Goal: Communication & Community: Answer question/provide support

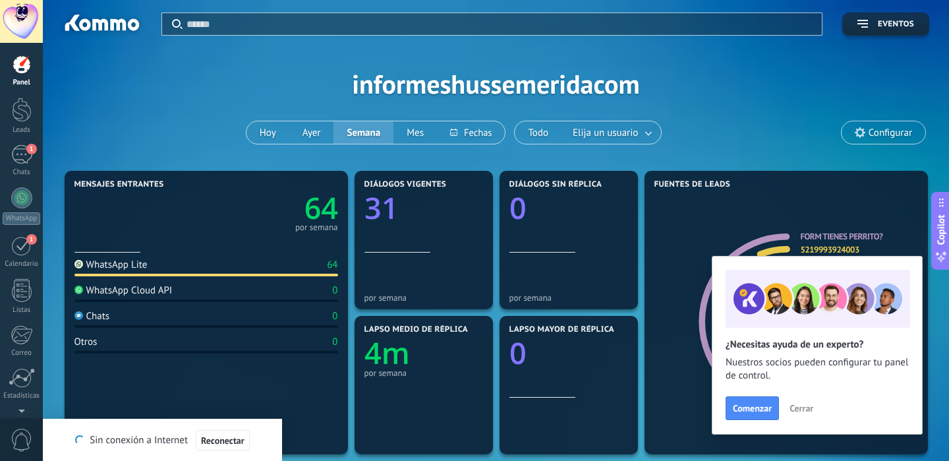
click at [25, 160] on div "1" at bounding box center [21, 154] width 21 height 19
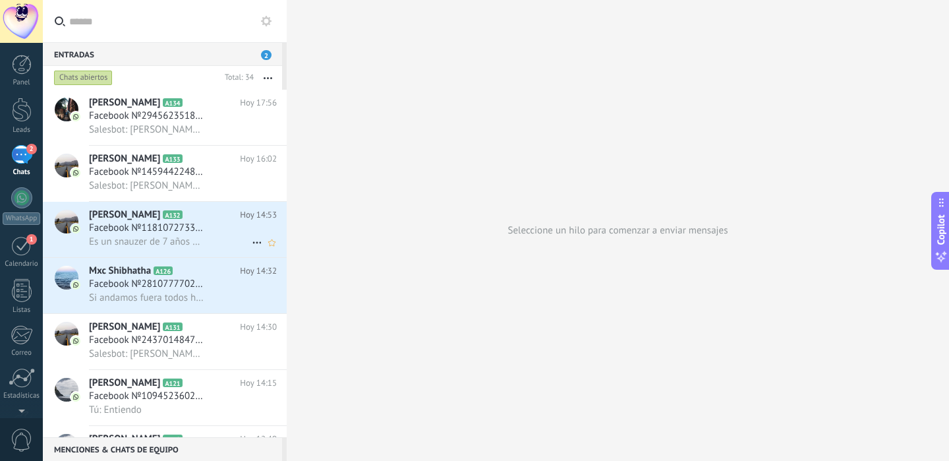
click at [217, 221] on h2 "[PERSON_NAME] B A132" at bounding box center [164, 214] width 151 height 13
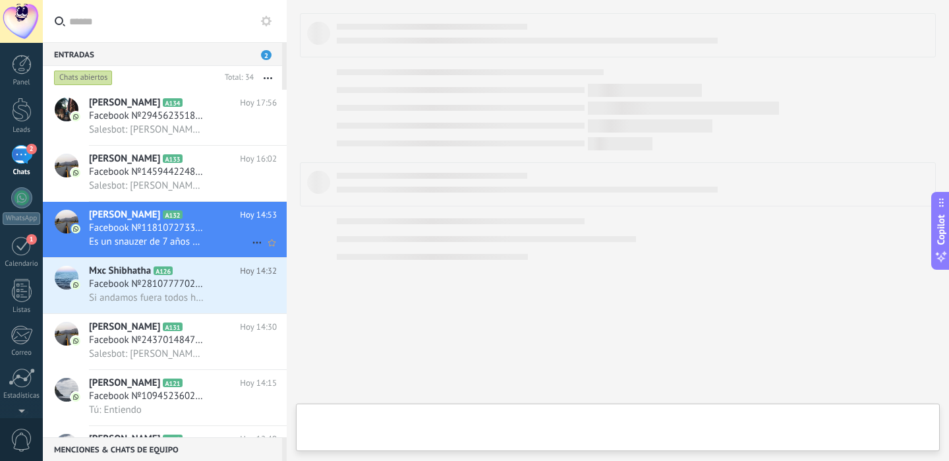
type textarea "**********"
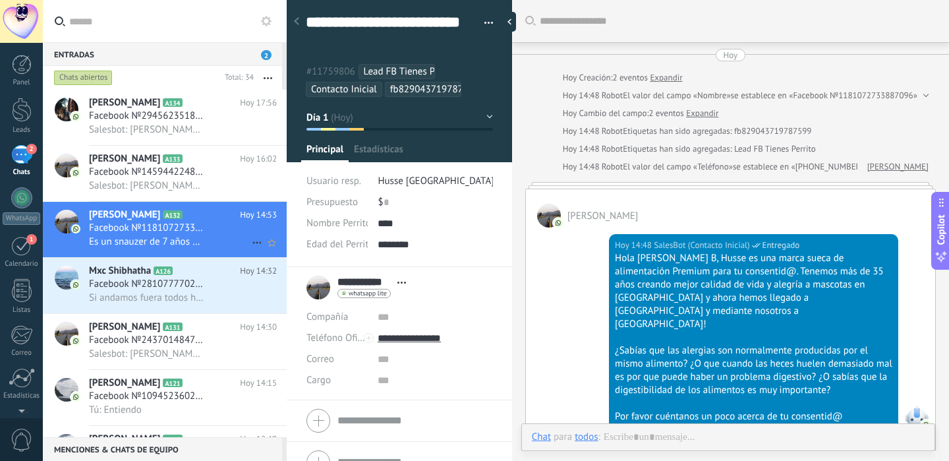
scroll to position [312, 0]
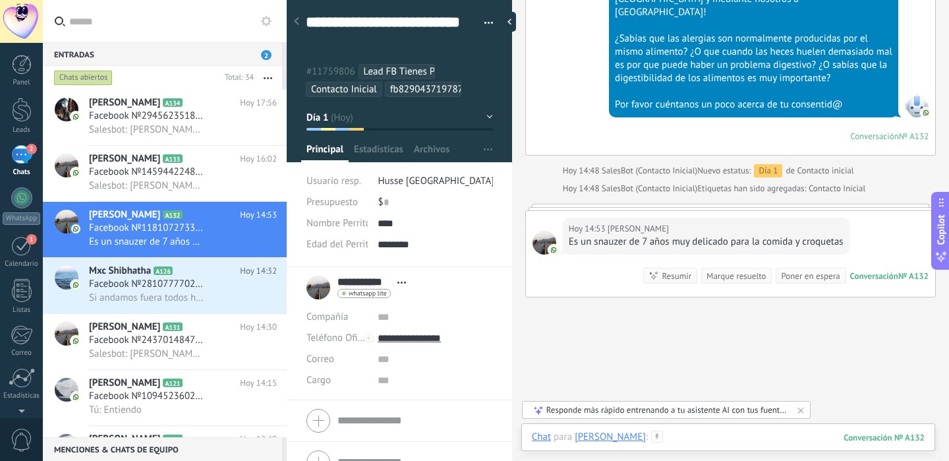
click at [672, 435] on div at bounding box center [728, 450] width 393 height 40
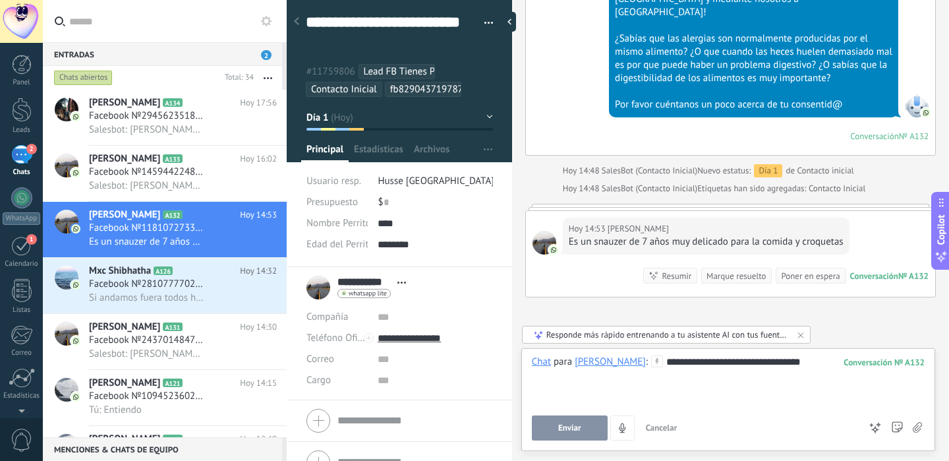
click at [585, 419] on button "Enviar" at bounding box center [570, 427] width 76 height 25
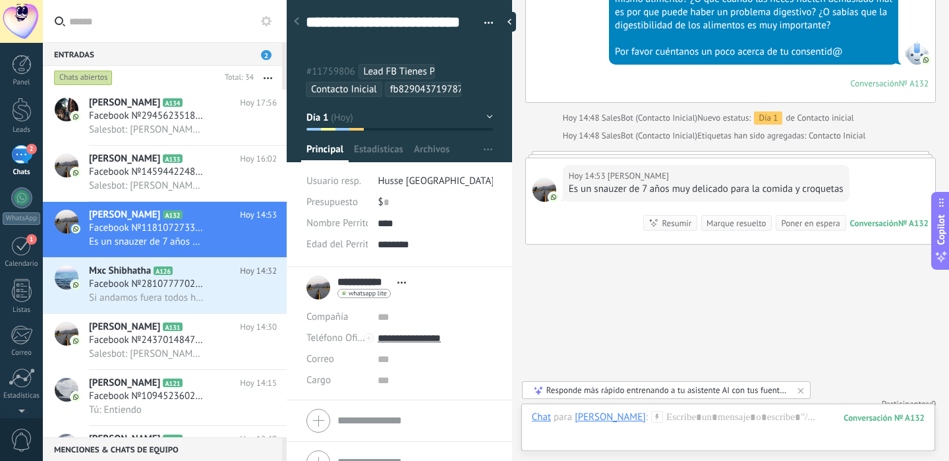
scroll to position [360, 0]
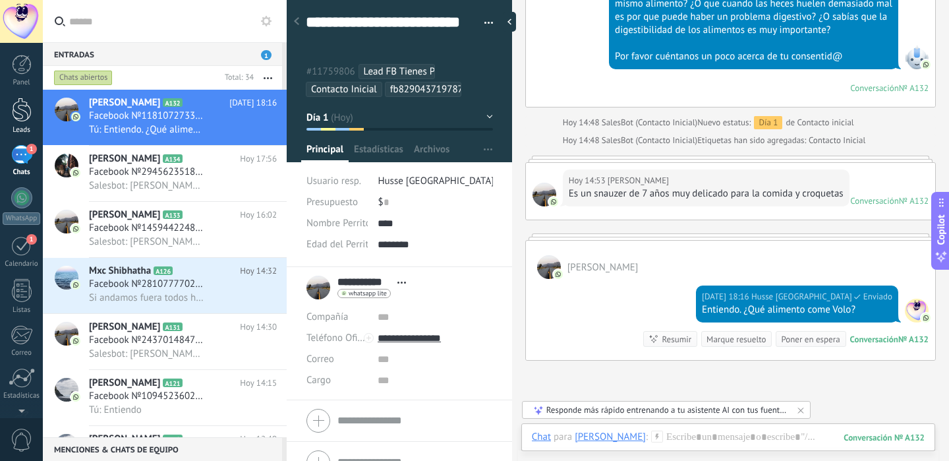
click at [22, 105] on div at bounding box center [22, 110] width 20 height 24
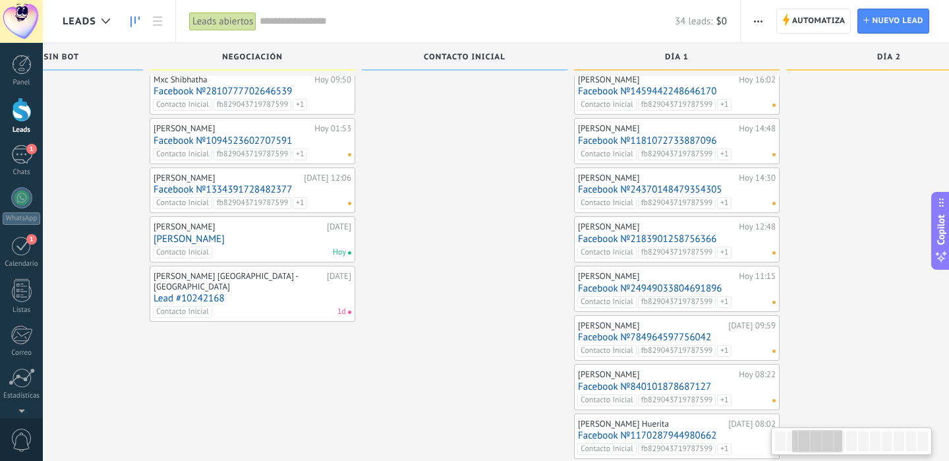
scroll to position [16, 0]
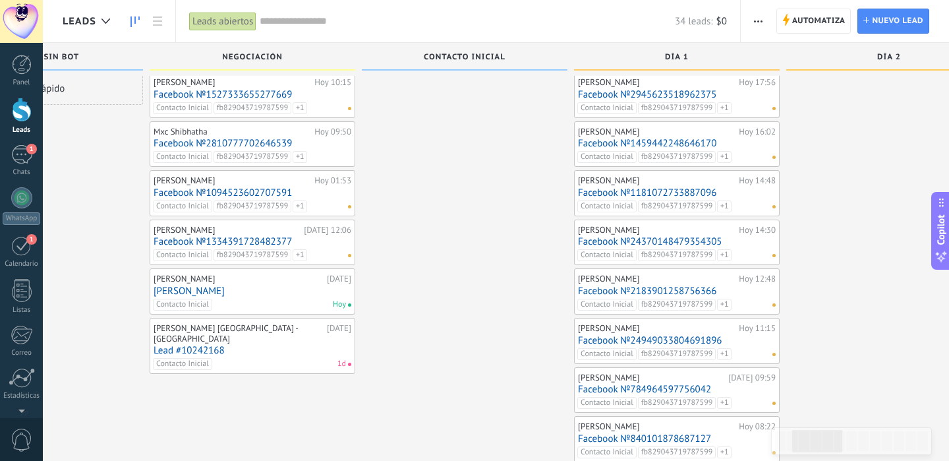
click at [219, 289] on link "[PERSON_NAME]" at bounding box center [253, 290] width 198 height 11
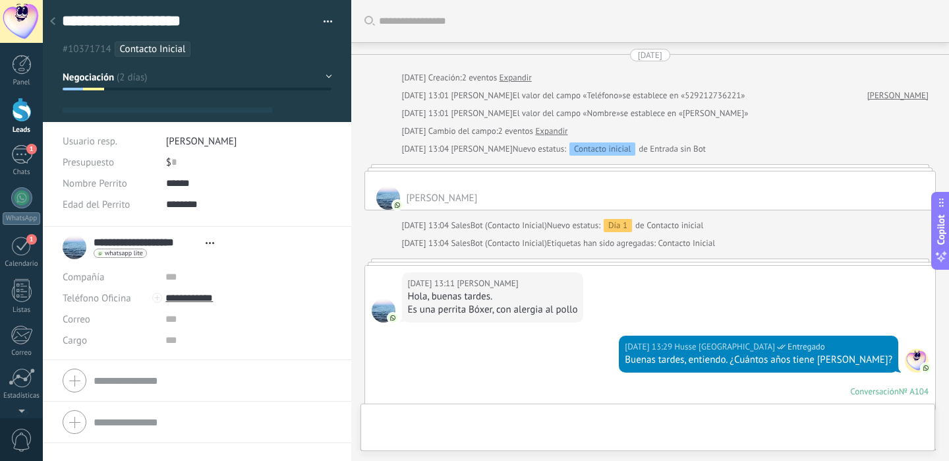
type textarea "**********"
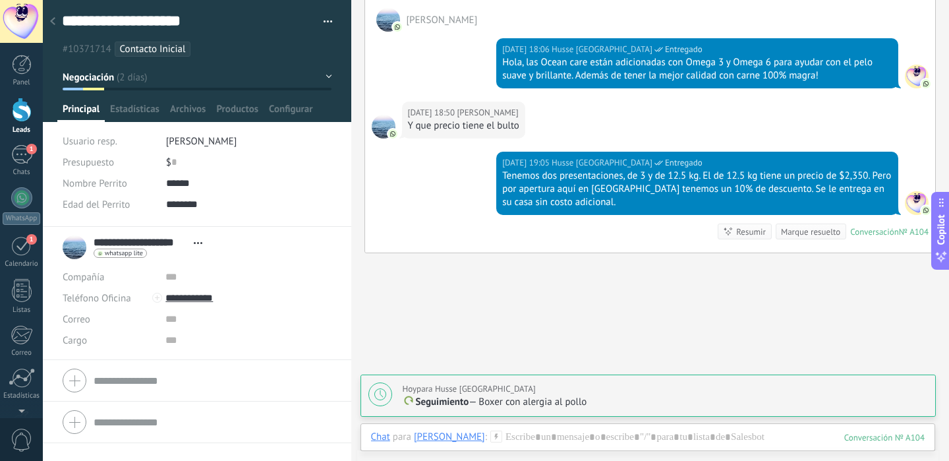
scroll to position [1086, 0]
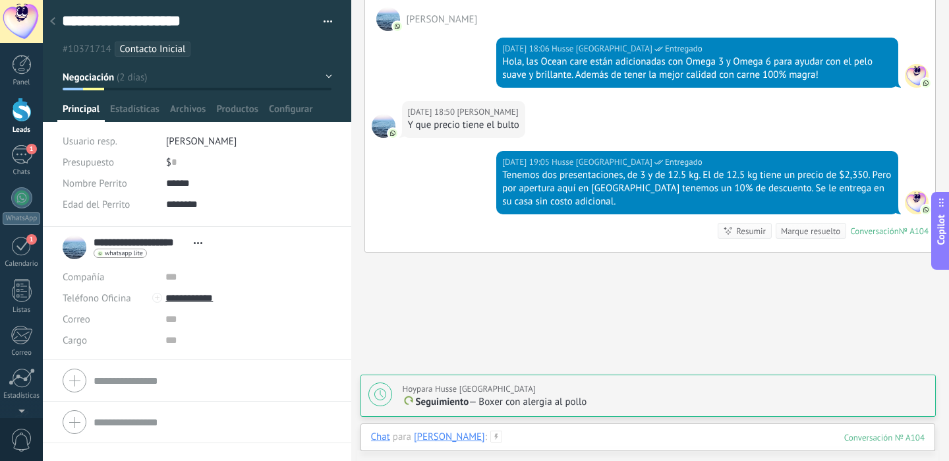
click at [579, 436] on div at bounding box center [648, 450] width 554 height 40
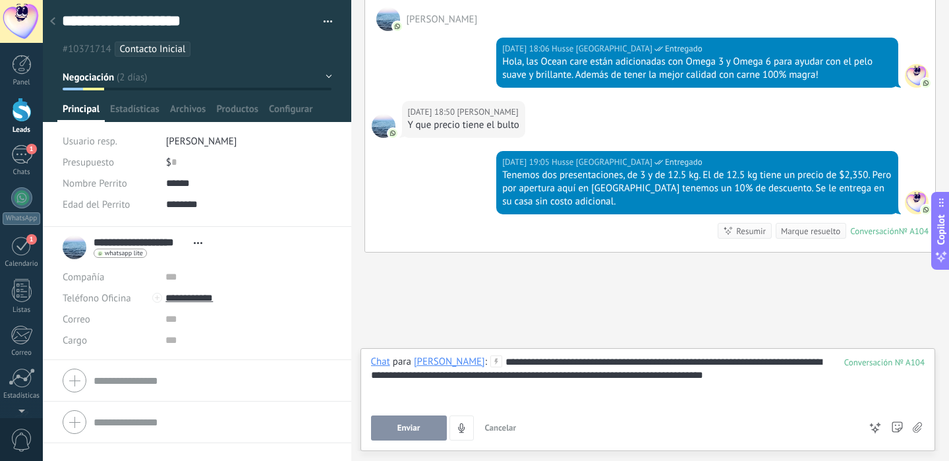
click at [395, 429] on button "Enviar" at bounding box center [409, 427] width 76 height 25
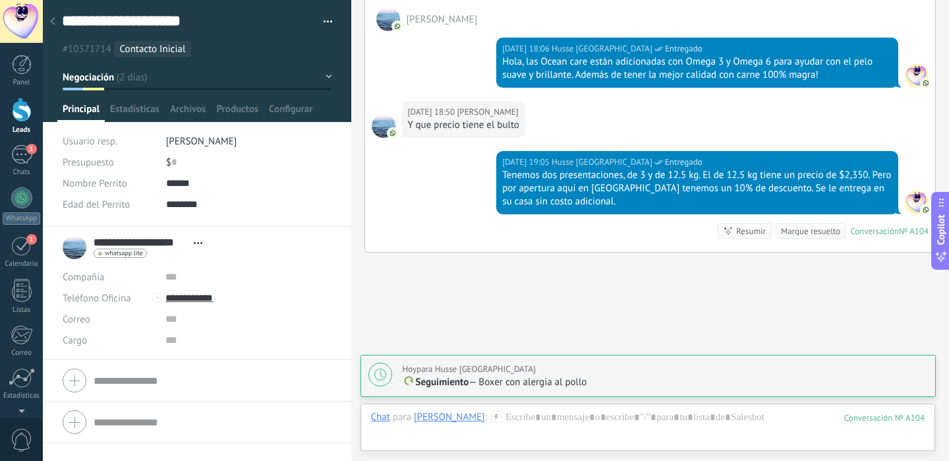
type textarea "**********"
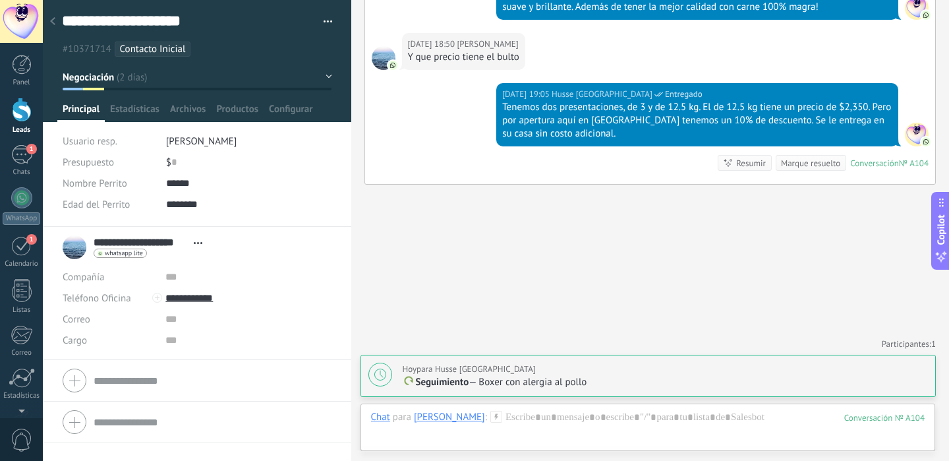
scroll to position [13, 0]
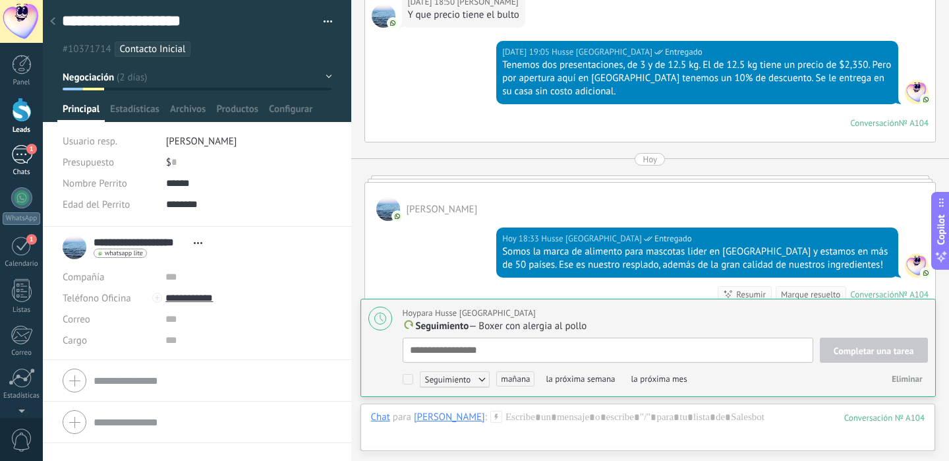
click at [22, 156] on div "1" at bounding box center [21, 154] width 21 height 19
